Goal: Transaction & Acquisition: Purchase product/service

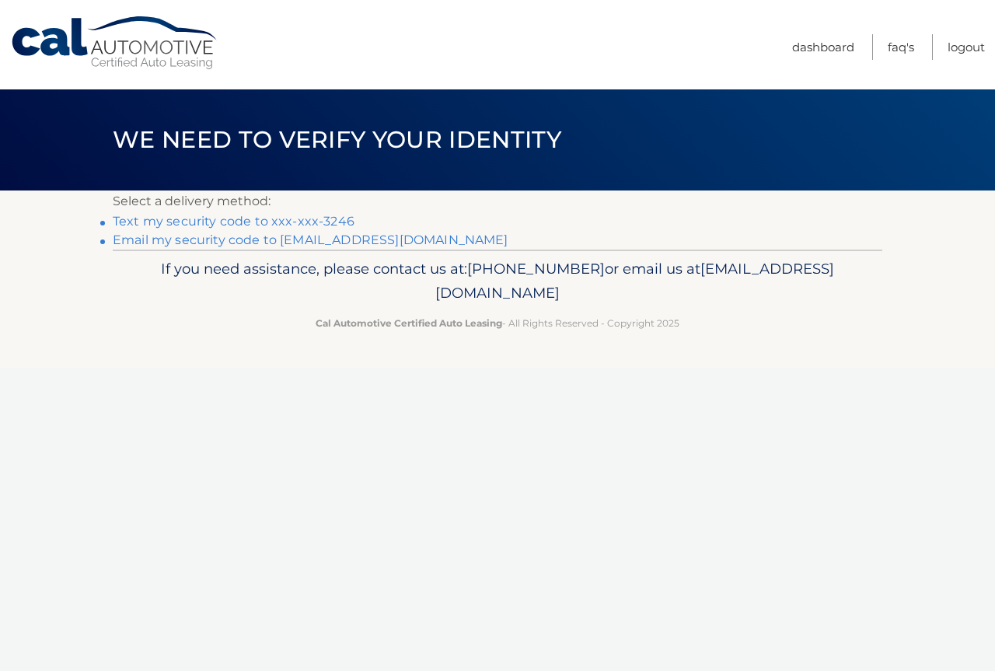
click at [215, 239] on link "Email my security code to d*******@verizon.net" at bounding box center [311, 239] width 396 height 15
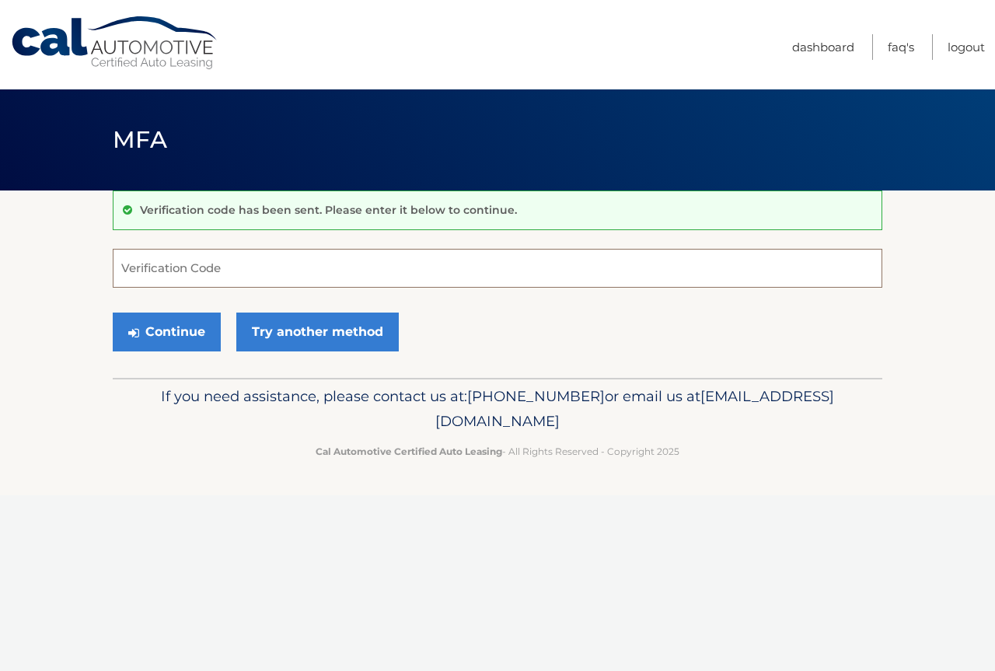
click at [243, 271] on input "Verification Code" at bounding box center [498, 268] width 770 height 39
paste input "227867"
type input "227867"
click at [187, 333] on button "Continue" at bounding box center [167, 332] width 108 height 39
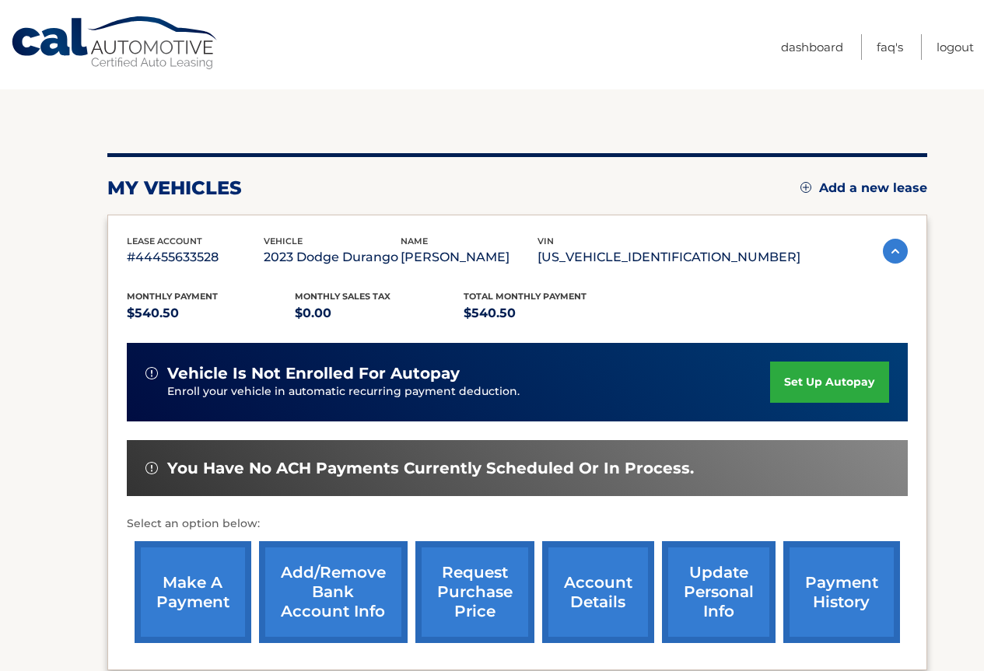
scroll to position [233, 0]
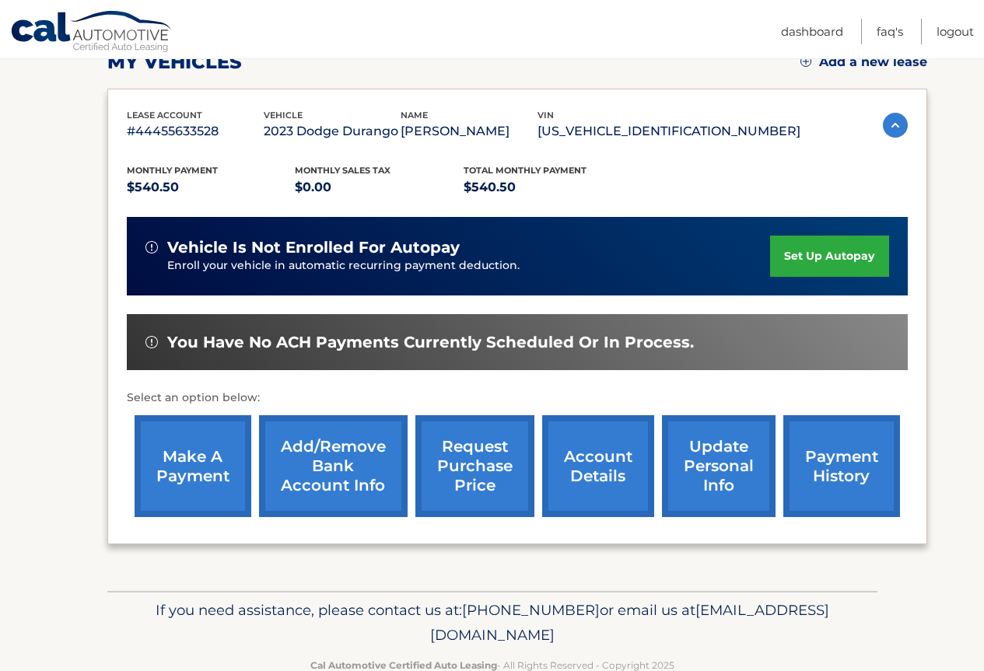
click at [213, 467] on link "make a payment" at bounding box center [193, 466] width 117 height 102
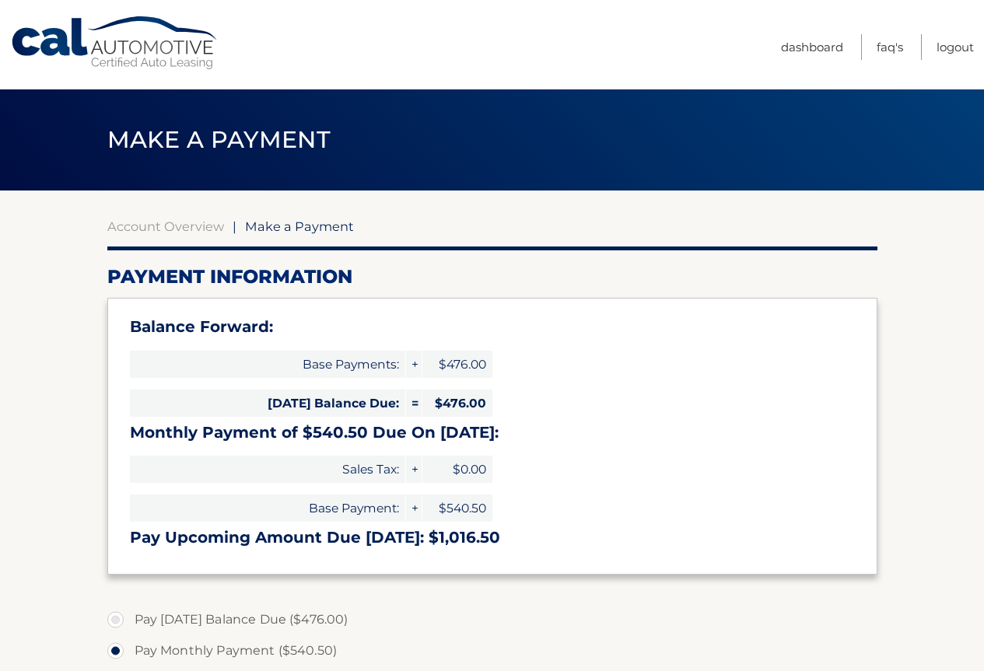
select select "MDI3N2NjM2EtNWRmMS00ZTdlLTk0MTktMDUyNzE2ZmIwZjZi"
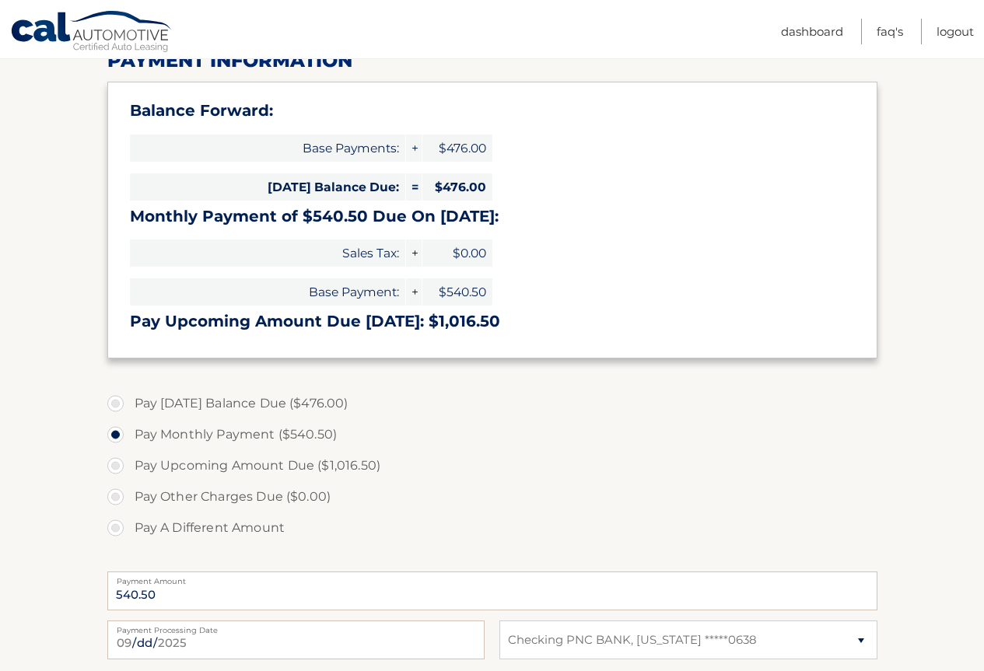
scroll to position [311, 0]
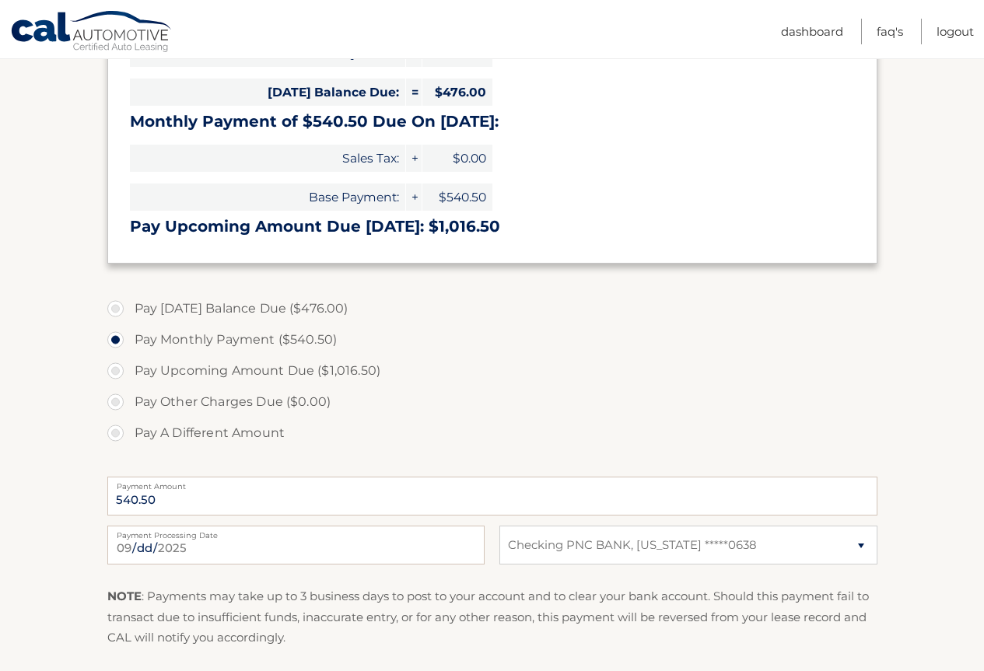
click at [116, 428] on label "Pay A Different Amount" at bounding box center [492, 433] width 770 height 31
click at [116, 428] on input "Pay A Different Amount" at bounding box center [122, 430] width 16 height 25
radio input "true"
click at [177, 496] on input "Payment Amount" at bounding box center [492, 496] width 770 height 39
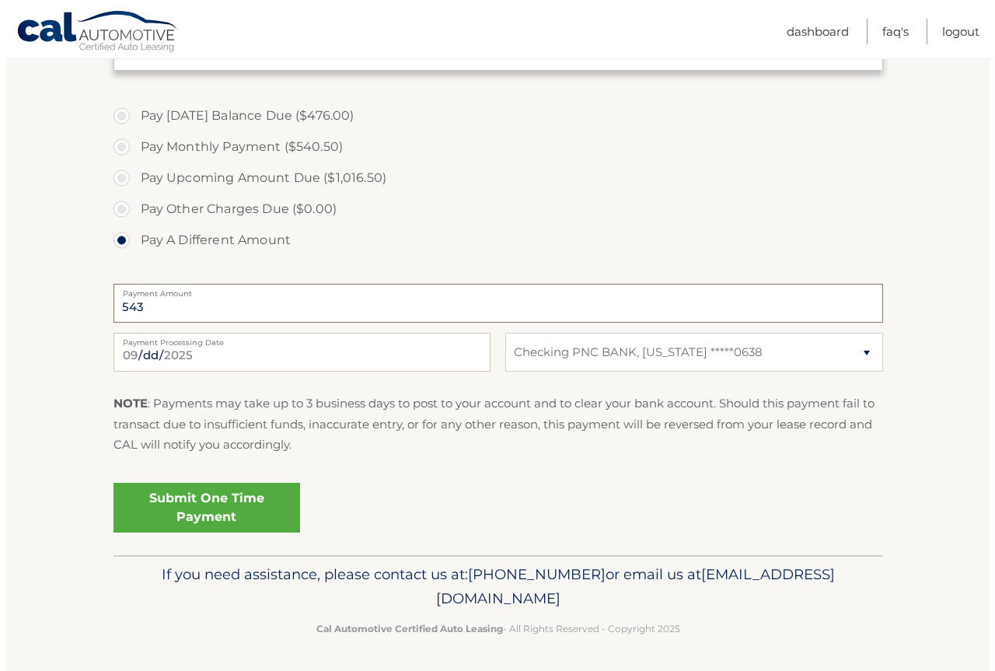
scroll to position [506, 0]
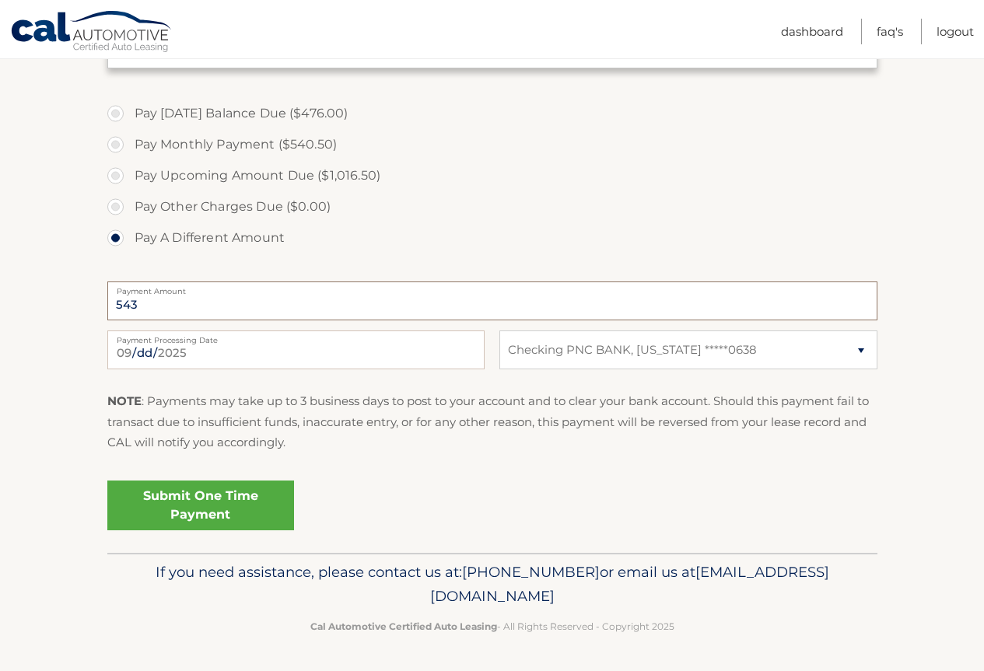
type input "543"
click at [195, 499] on link "Submit One Time Payment" at bounding box center [200, 506] width 187 height 50
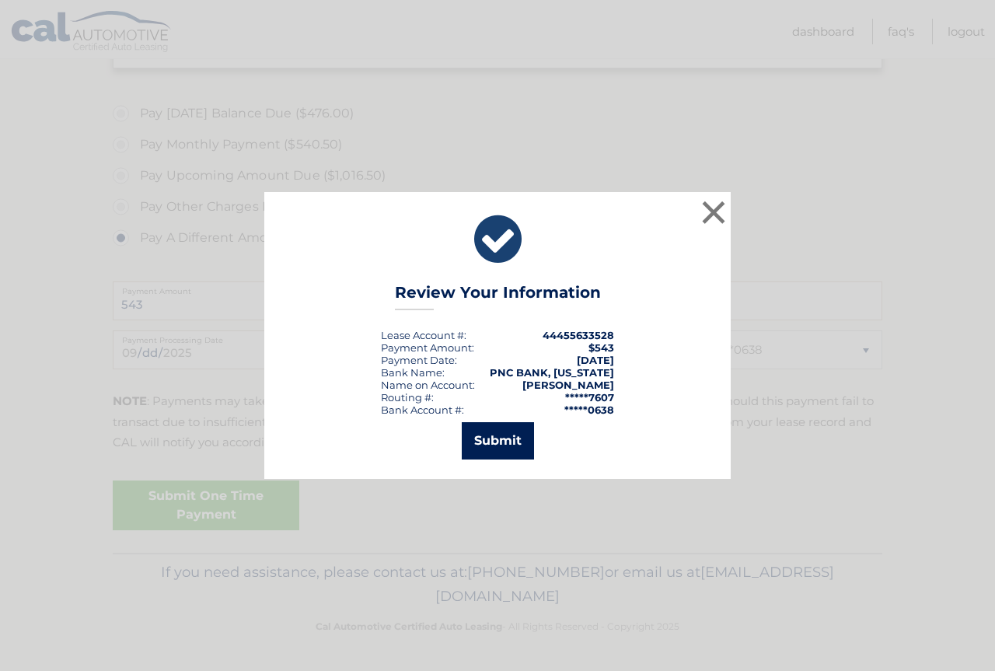
click at [491, 444] on button "Submit" at bounding box center [498, 440] width 72 height 37
